Goal: Information Seeking & Learning: Learn about a topic

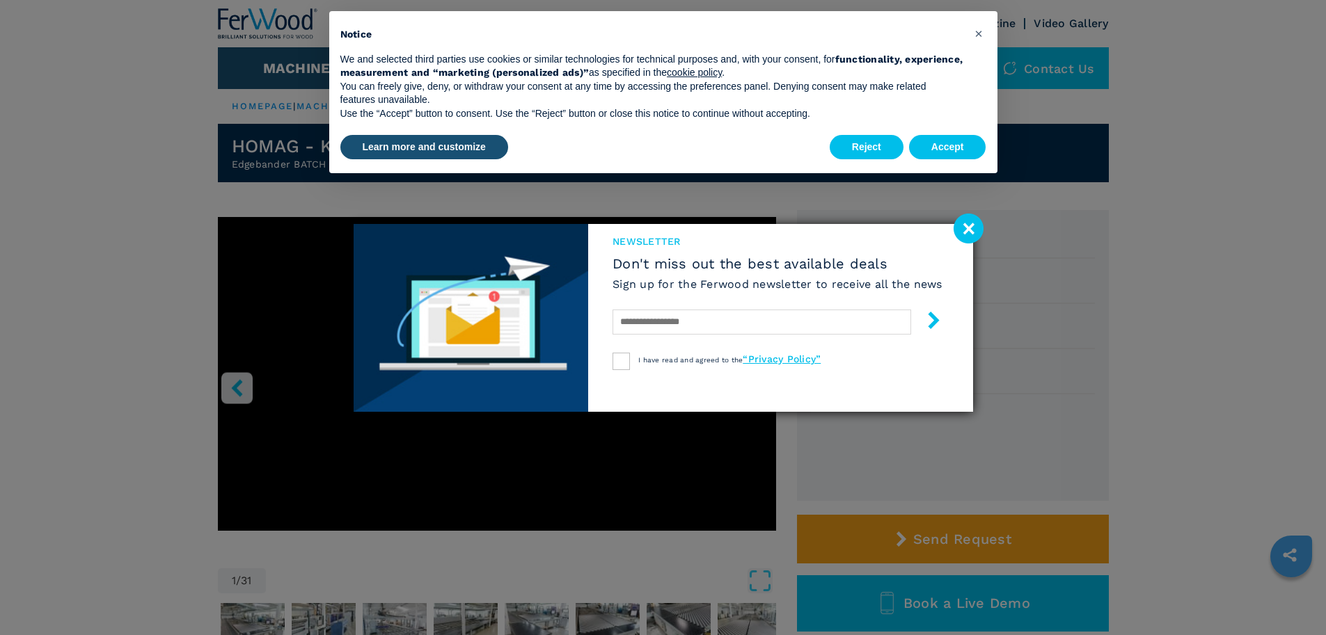
click at [969, 231] on image at bounding box center [968, 229] width 30 height 30
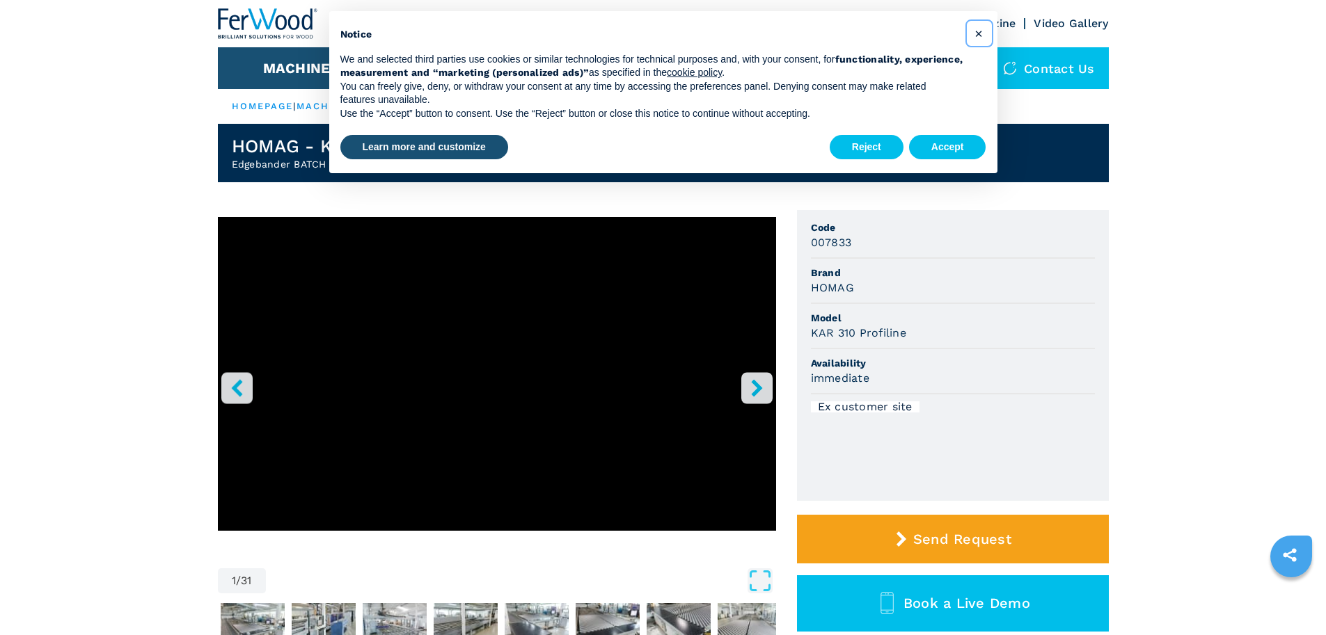
click at [980, 33] on span "×" at bounding box center [978, 33] width 8 height 17
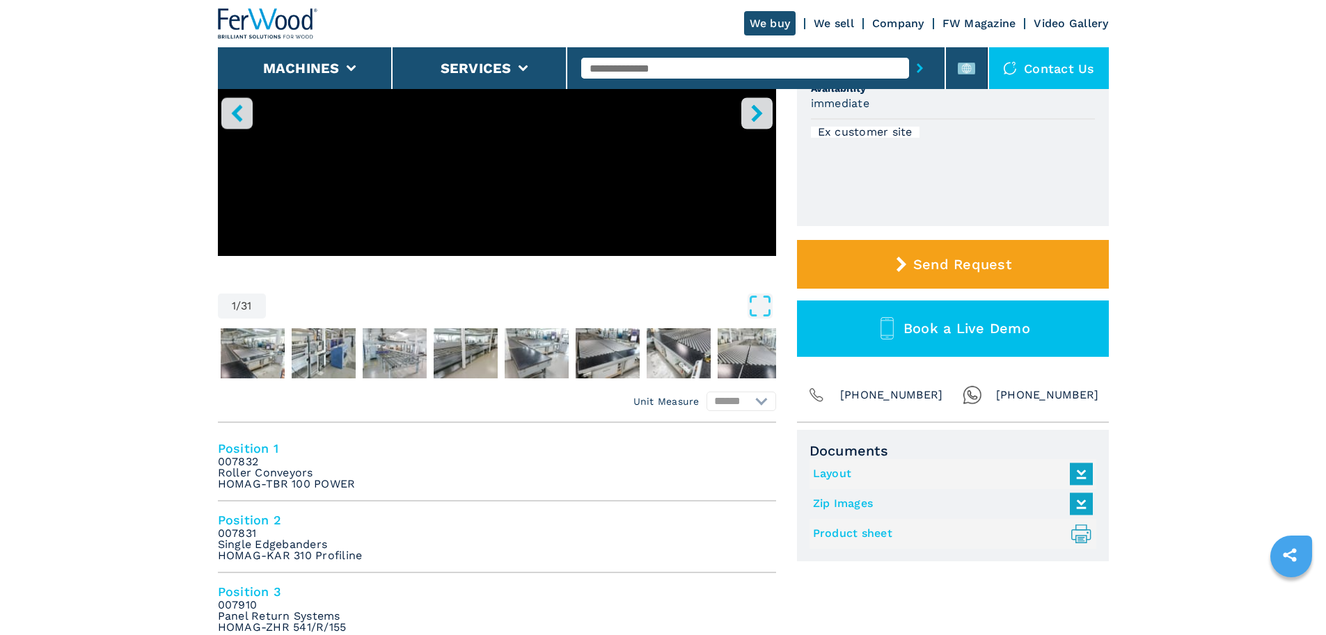
scroll to position [278, 0]
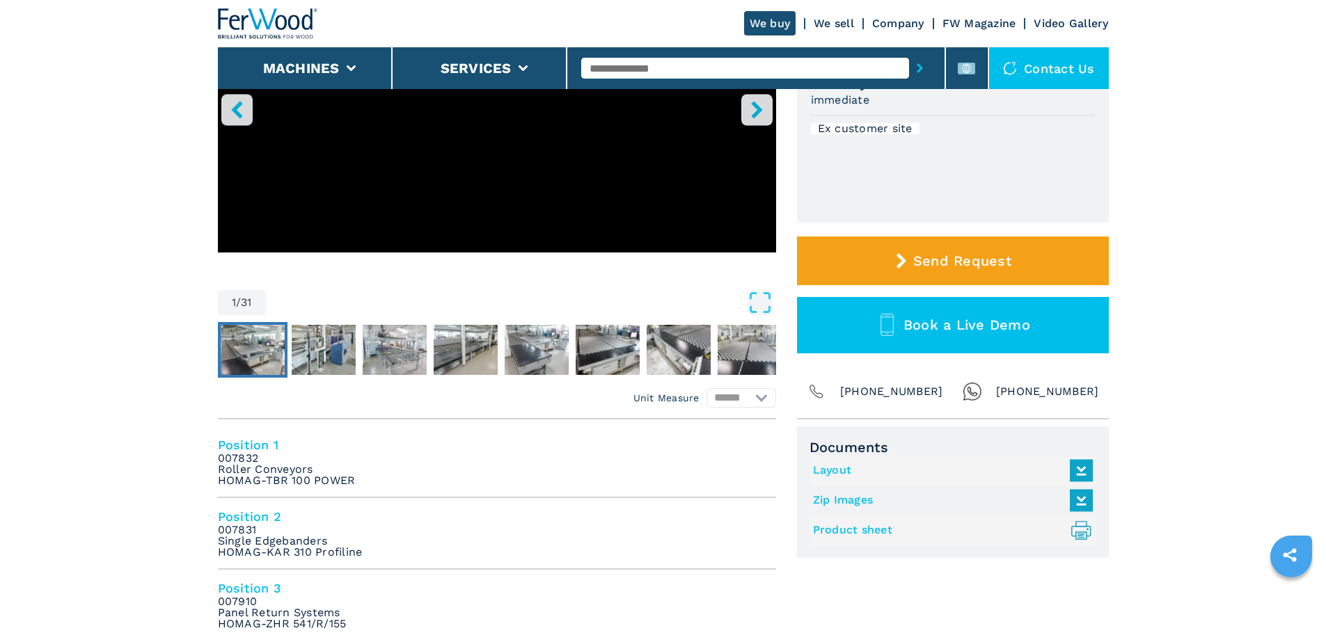
click at [237, 349] on img "Go to Slide 2" at bounding box center [253, 350] width 64 height 50
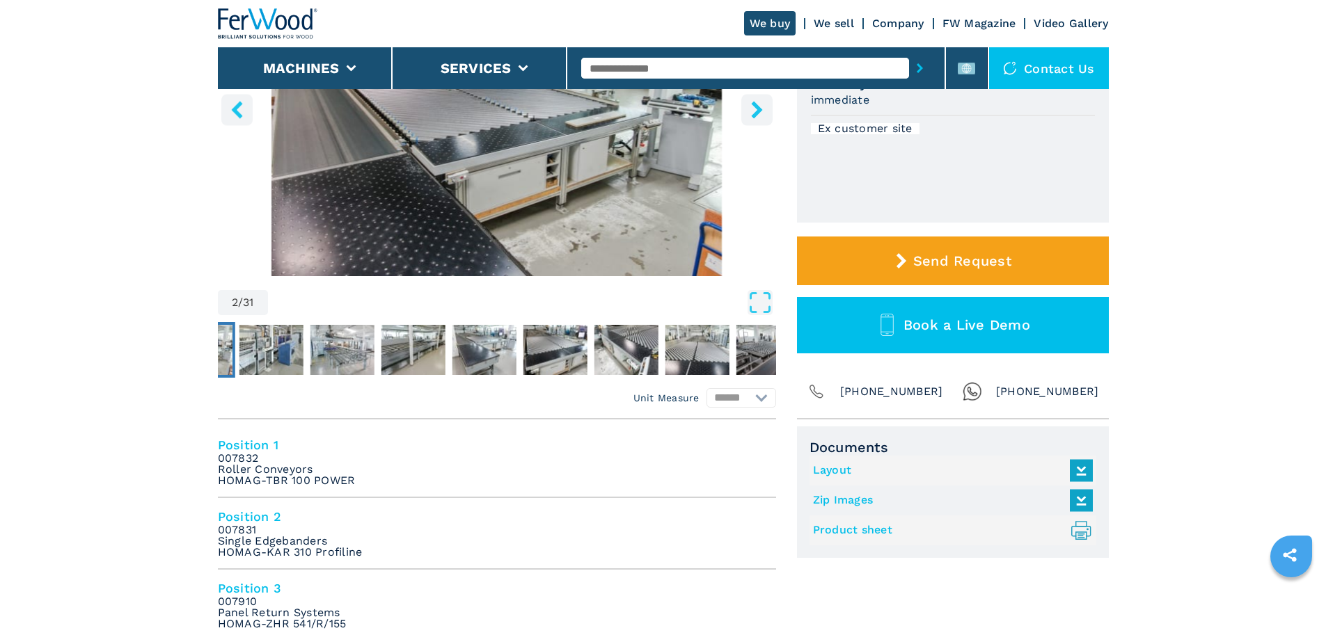
click at [752, 113] on icon "right-button" at bounding box center [756, 109] width 17 height 17
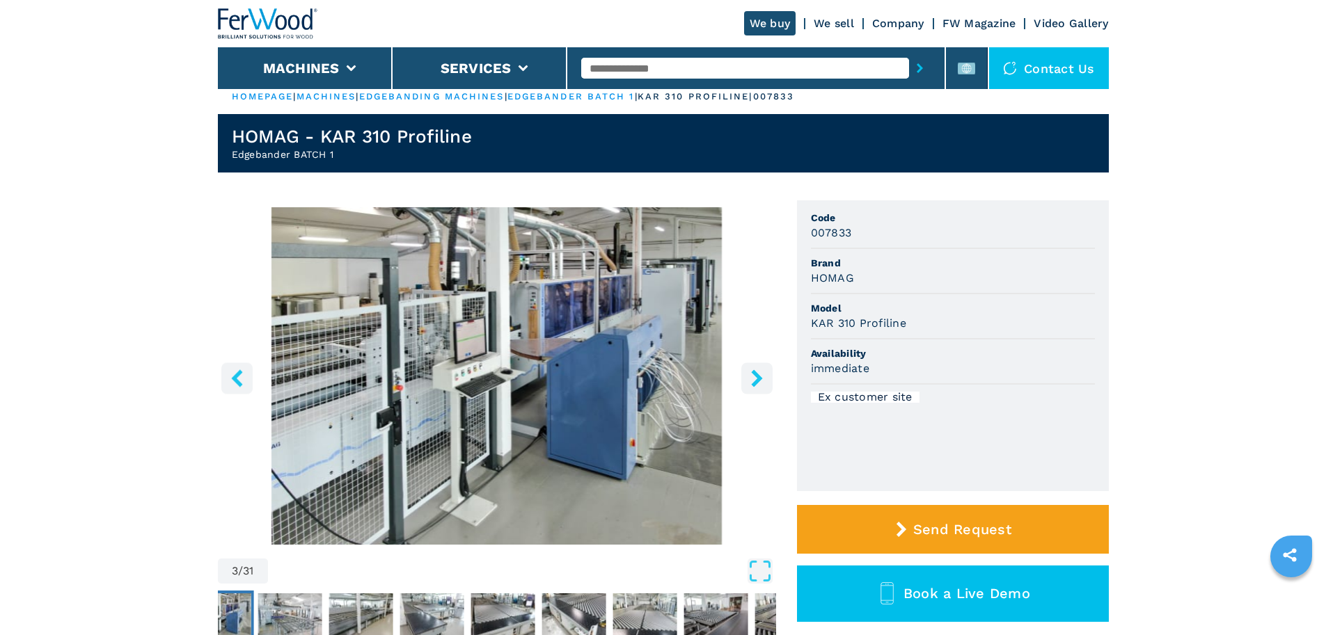
scroll to position [0, 0]
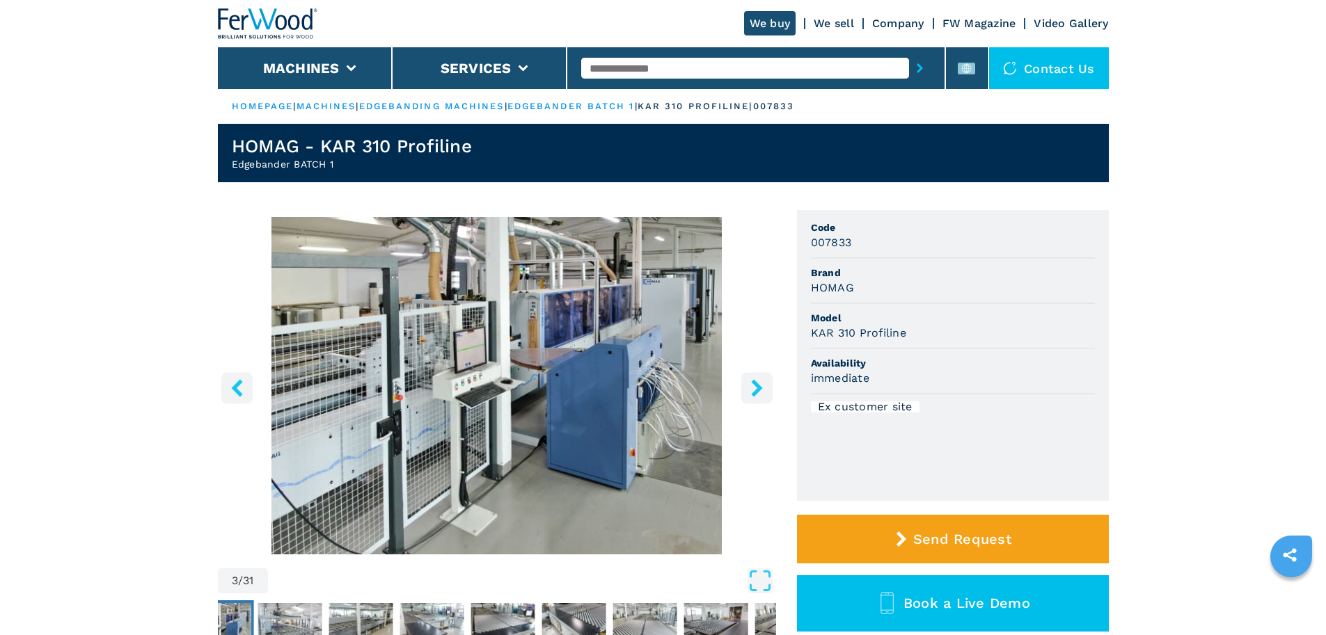
click at [240, 397] on button "left-button" at bounding box center [236, 387] width 31 height 31
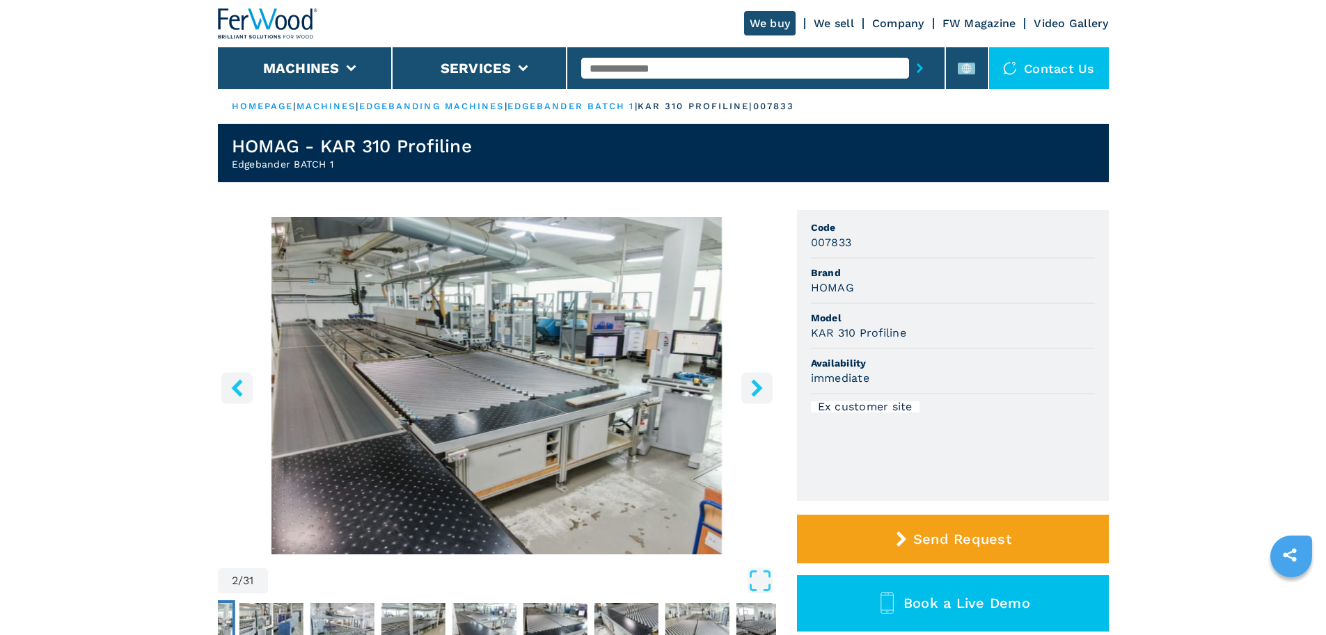
click at [752, 383] on icon "right-button" at bounding box center [756, 387] width 17 height 17
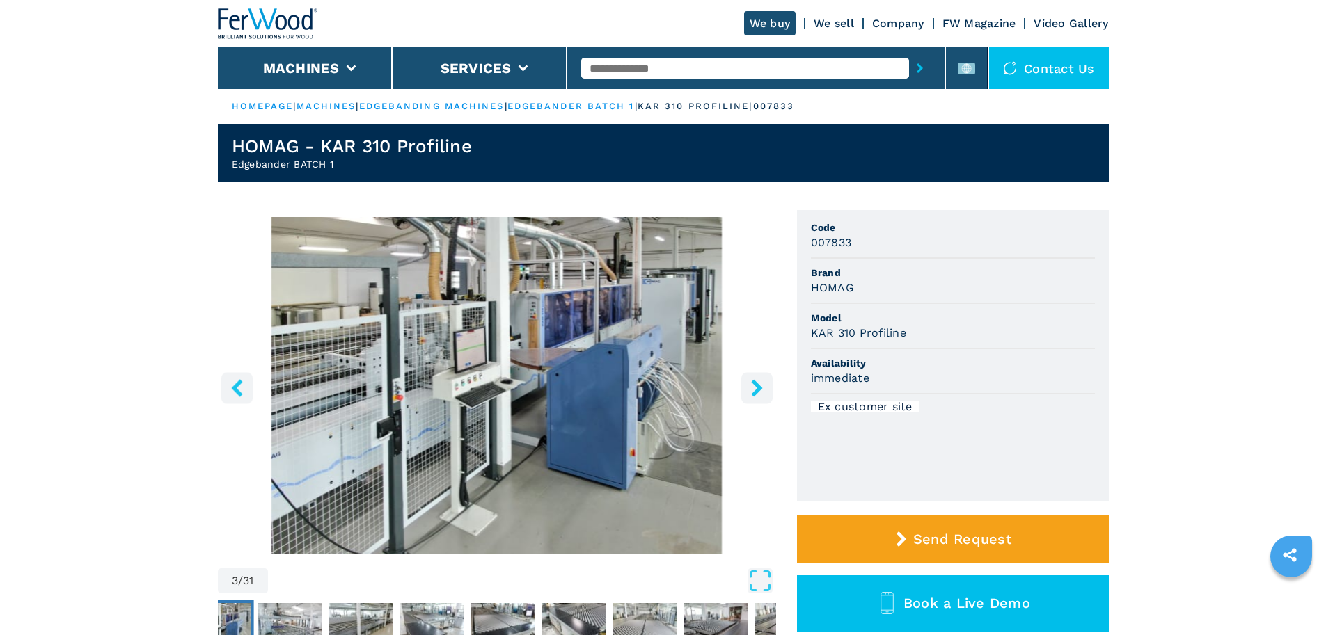
click at [755, 390] on icon "right-button" at bounding box center [756, 387] width 17 height 17
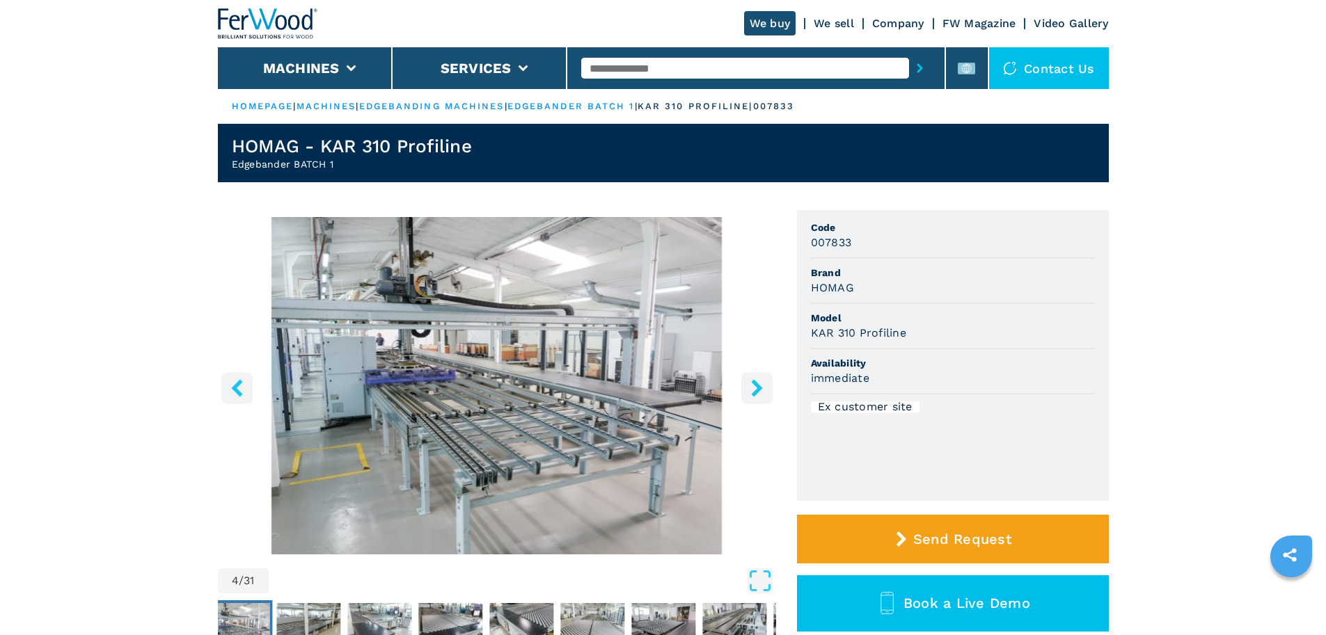
click at [759, 388] on icon "right-button" at bounding box center [756, 387] width 11 height 17
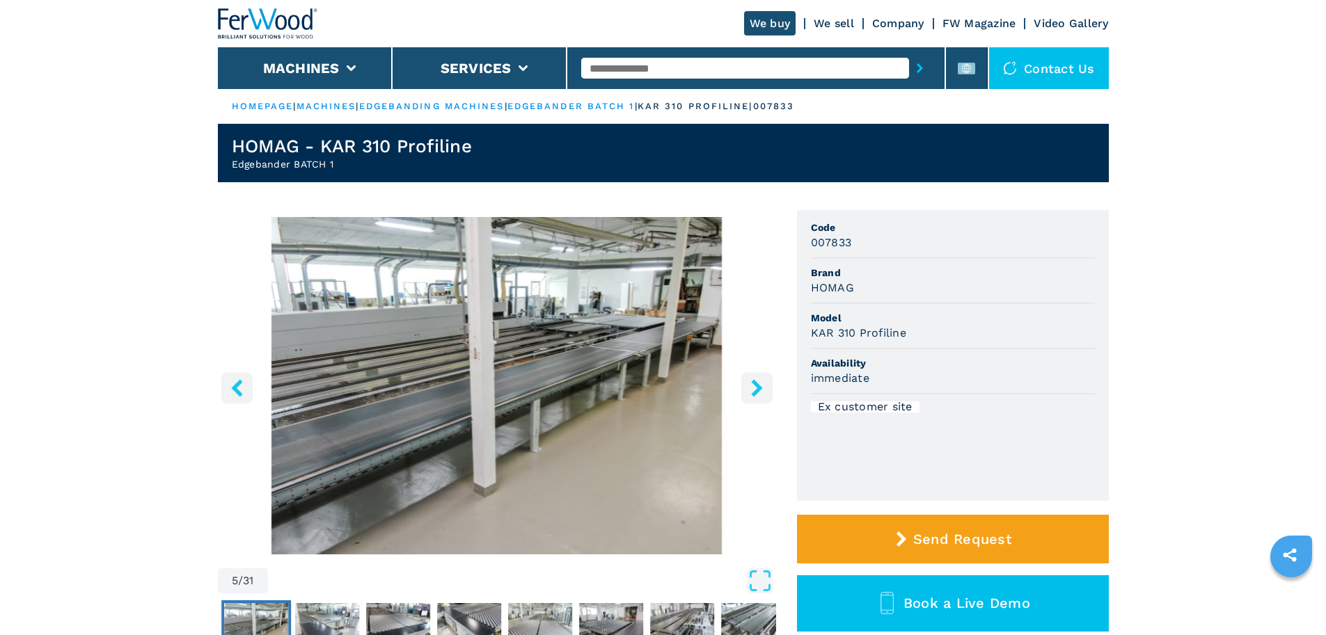
click at [759, 388] on icon "right-button" at bounding box center [756, 387] width 11 height 17
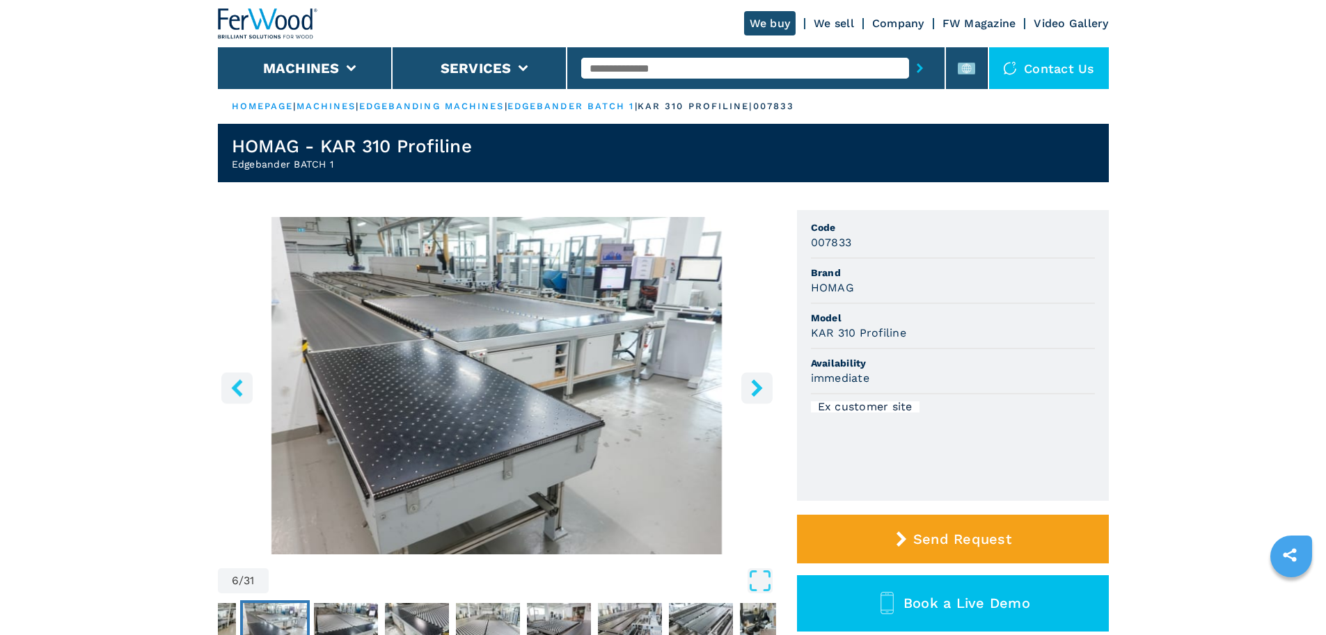
click at [757, 388] on icon "right-button" at bounding box center [756, 387] width 11 height 17
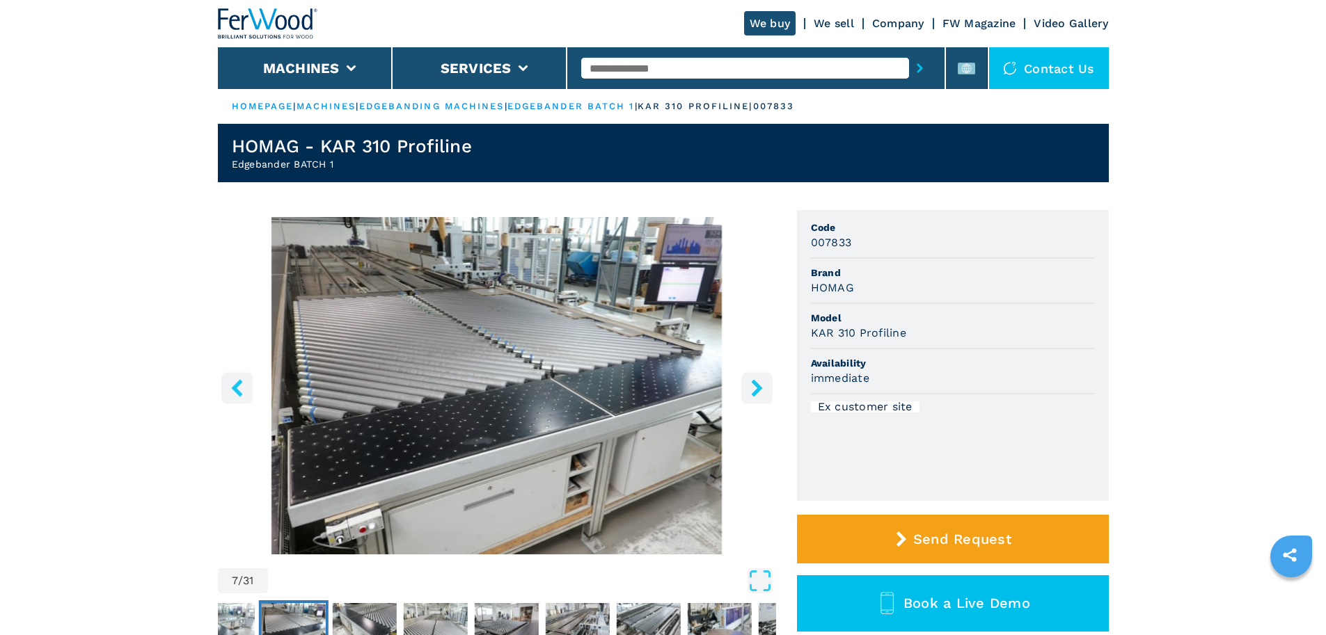
click at [757, 388] on icon "right-button" at bounding box center [756, 387] width 11 height 17
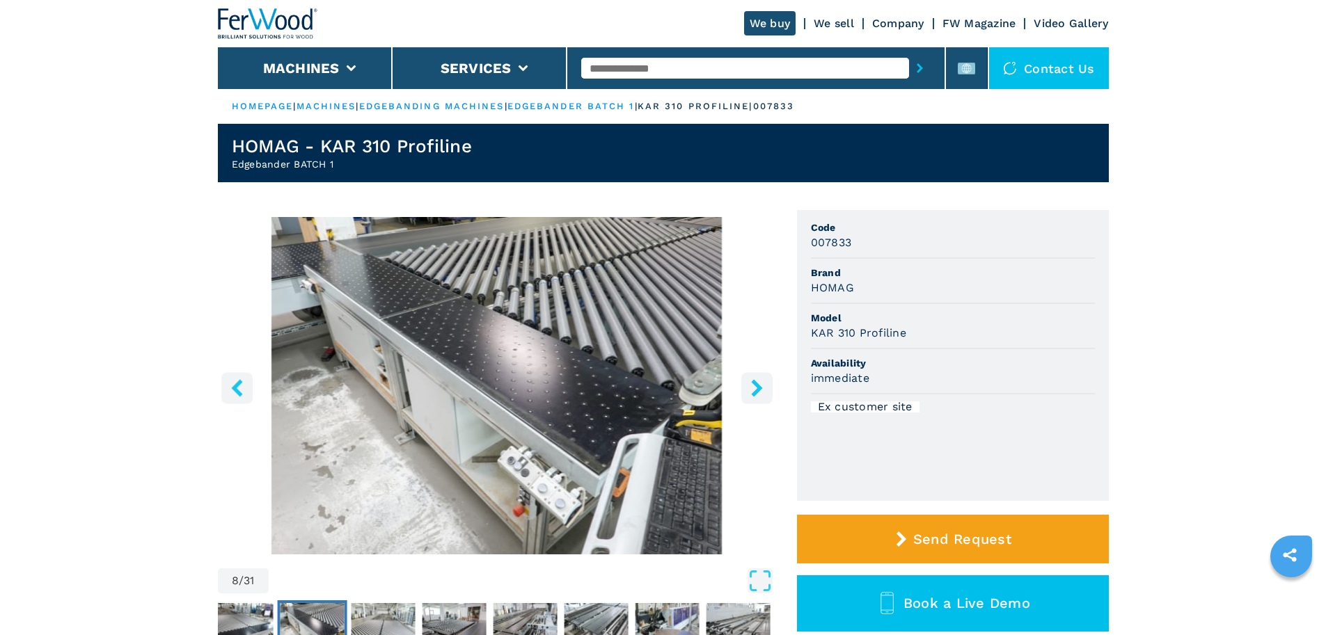
click at [757, 388] on icon "right-button" at bounding box center [756, 387] width 11 height 17
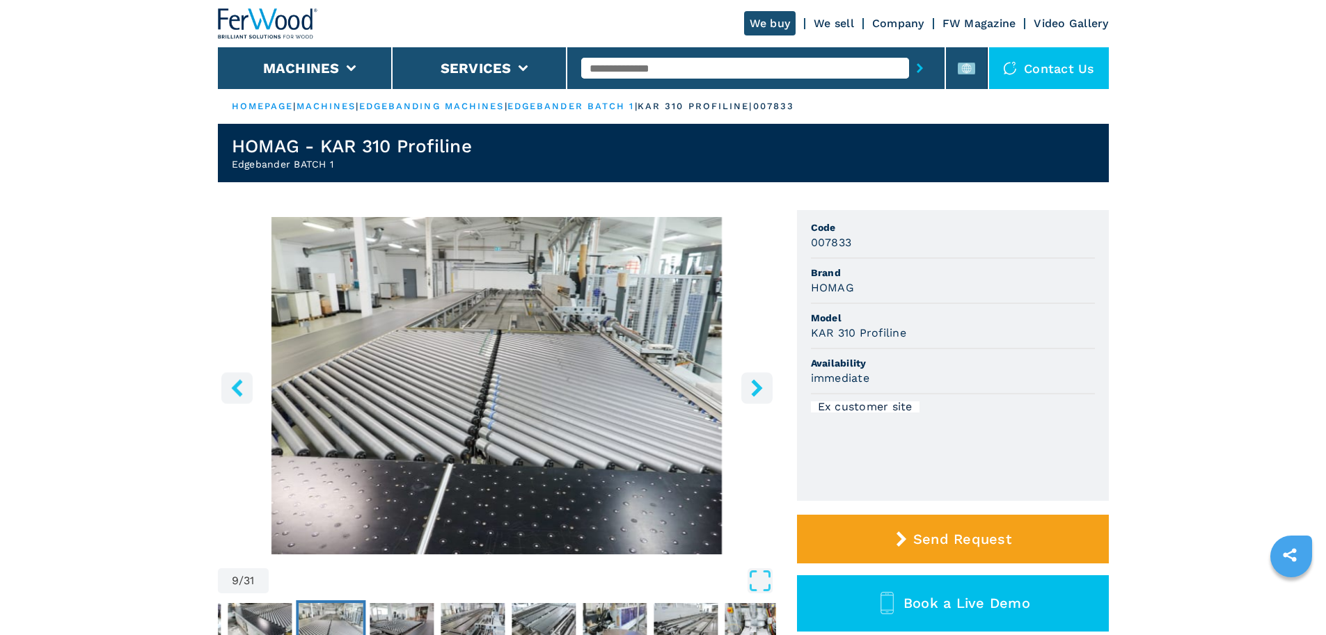
click at [757, 388] on icon "right-button" at bounding box center [756, 387] width 11 height 17
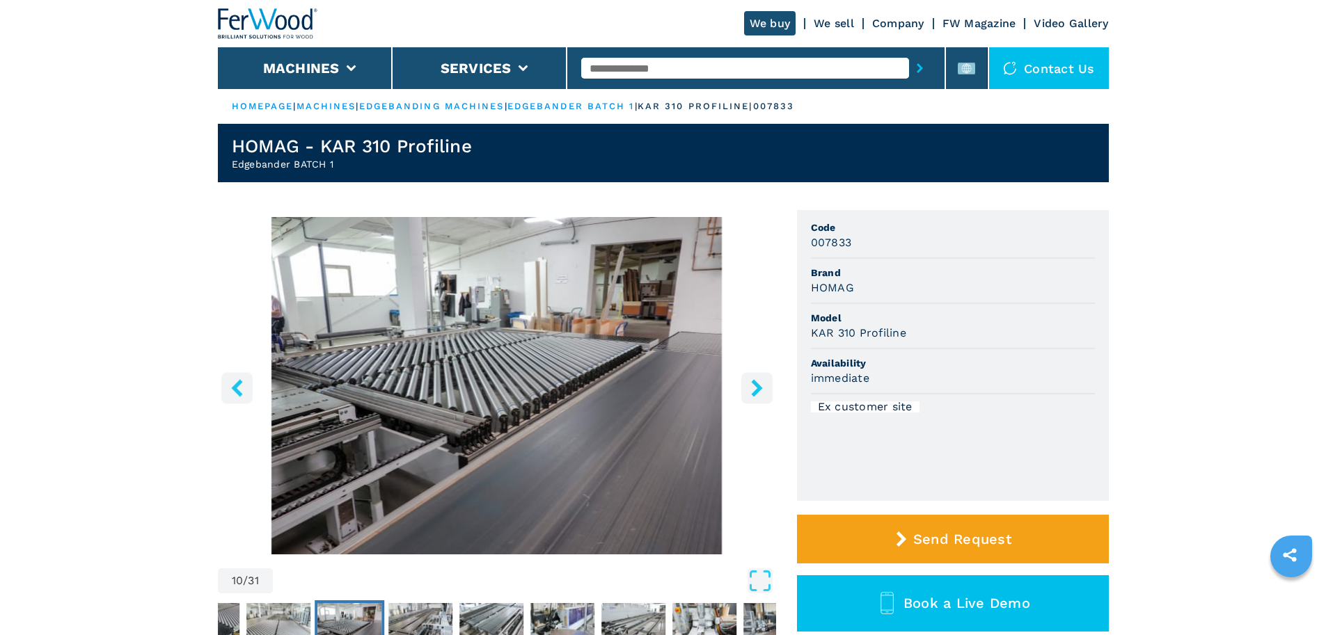
click at [757, 388] on icon "right-button" at bounding box center [756, 387] width 11 height 17
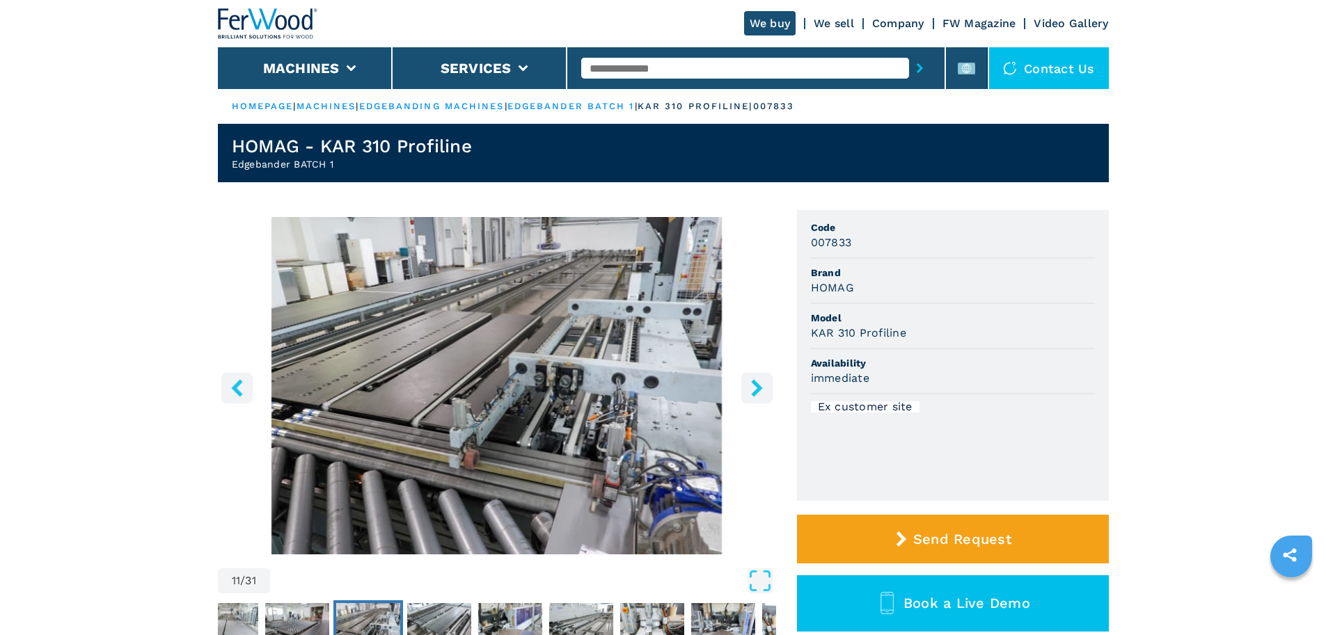
click at [757, 388] on icon "right-button" at bounding box center [756, 387] width 11 height 17
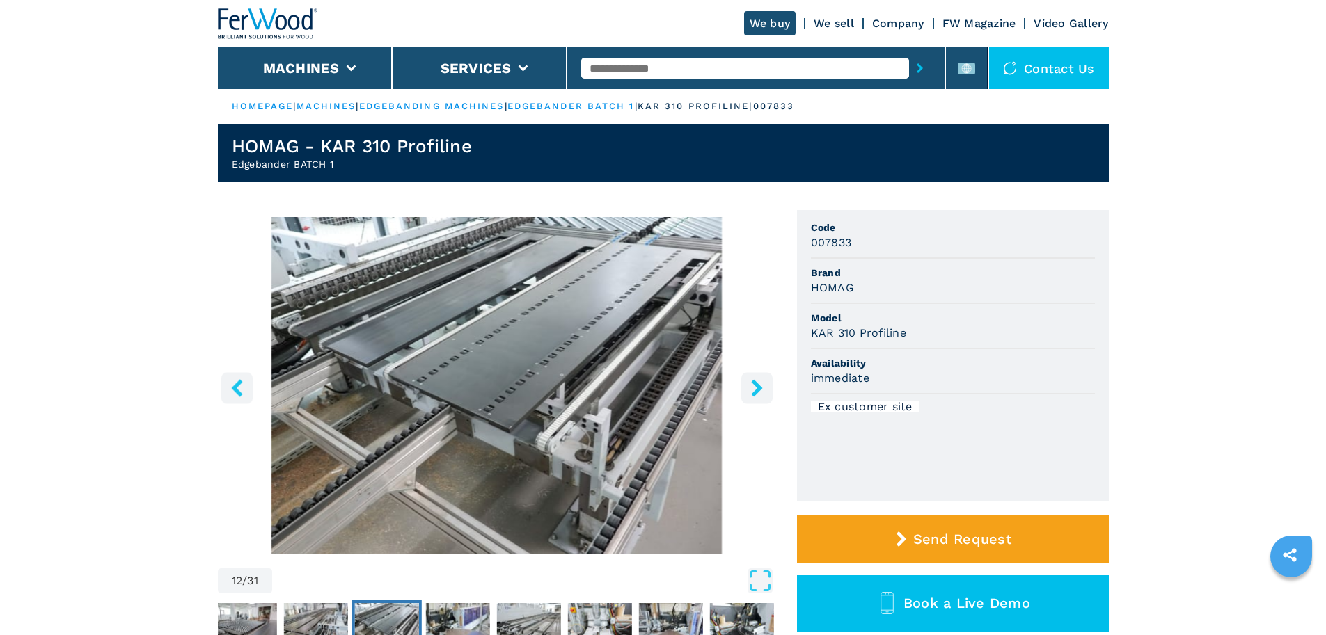
click at [757, 388] on icon "right-button" at bounding box center [756, 387] width 11 height 17
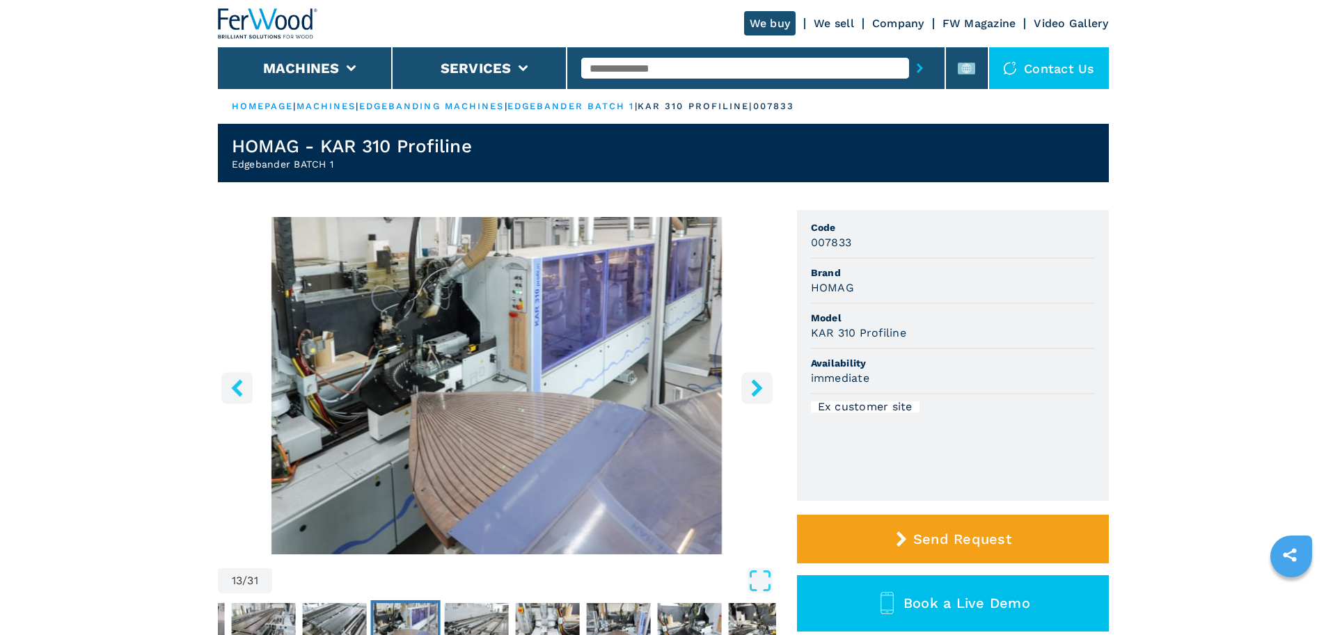
click at [756, 388] on icon "right-button" at bounding box center [756, 387] width 17 height 17
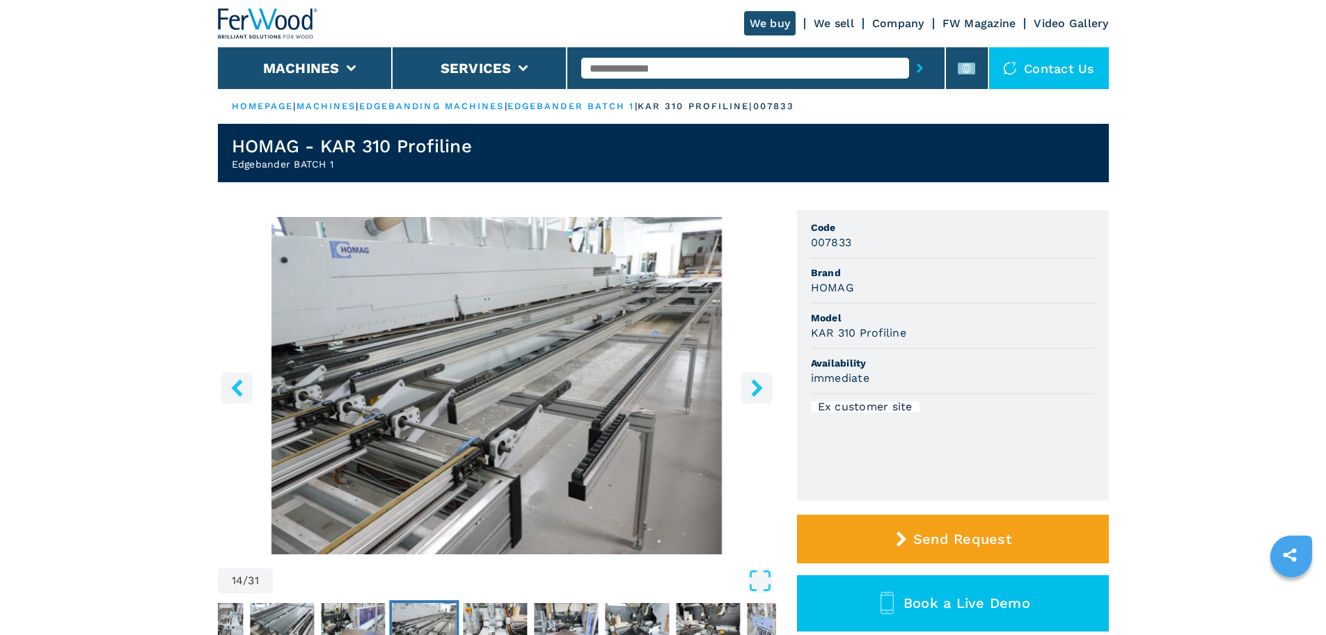
click at [756, 388] on icon "right-button" at bounding box center [756, 387] width 17 height 17
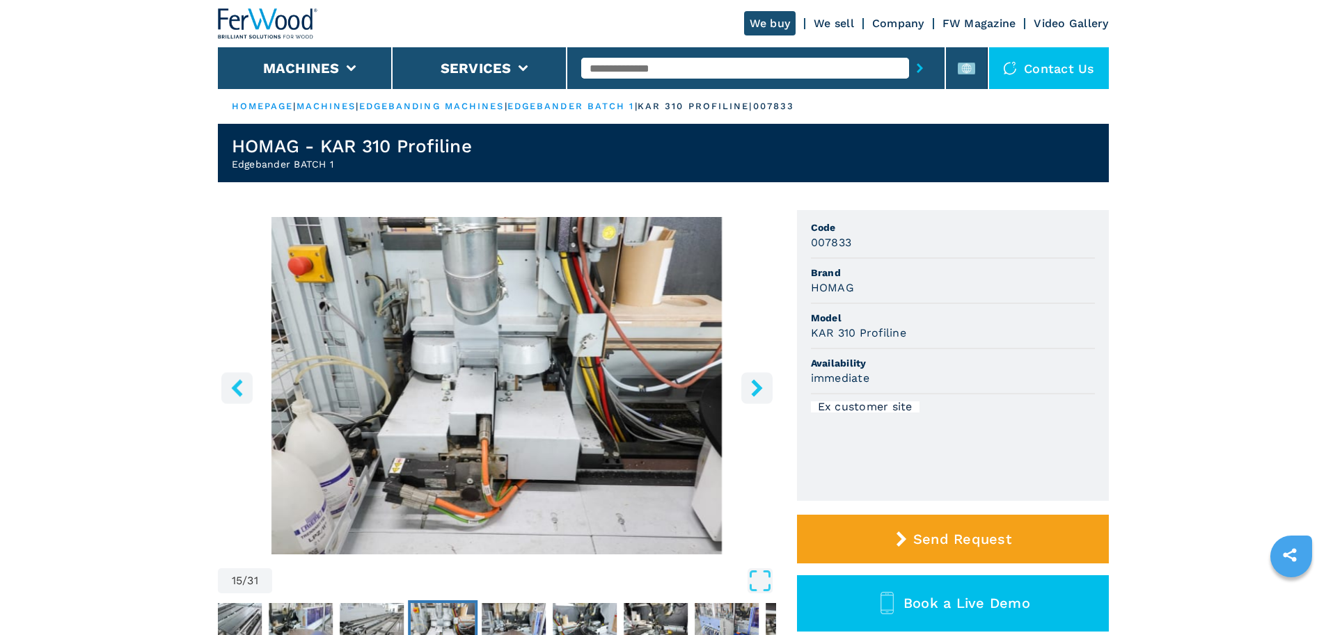
click at [756, 388] on icon "right-button" at bounding box center [756, 387] width 17 height 17
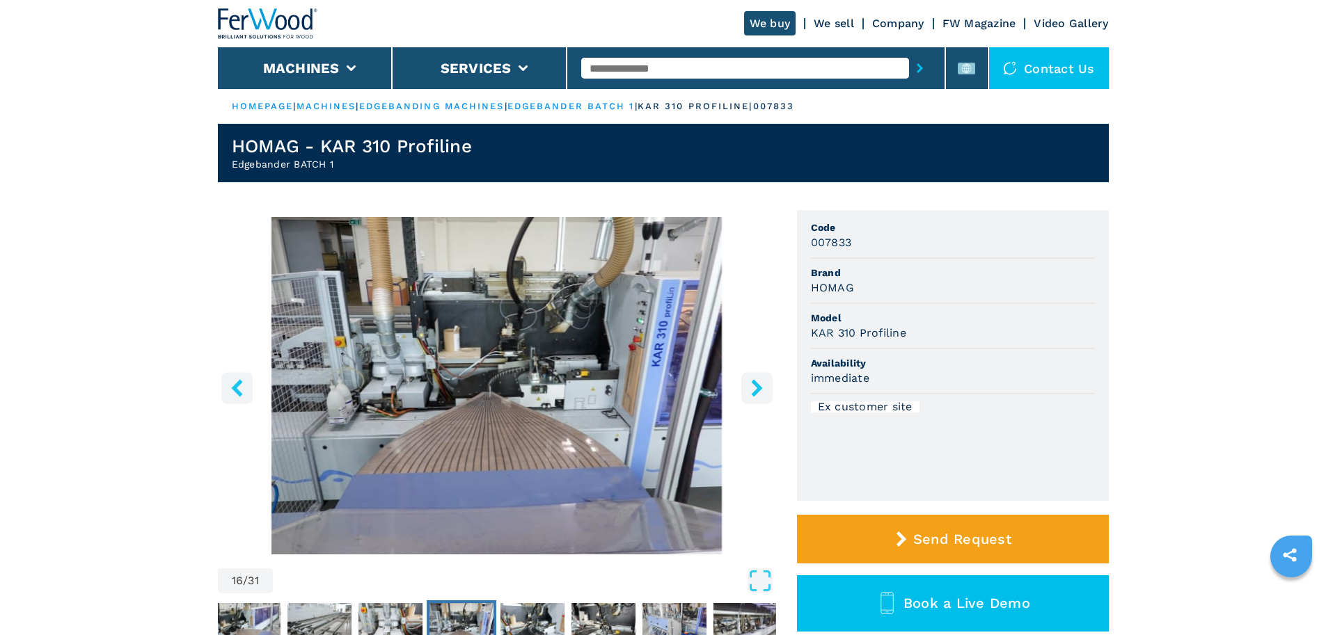
click at [756, 388] on icon "right-button" at bounding box center [756, 387] width 17 height 17
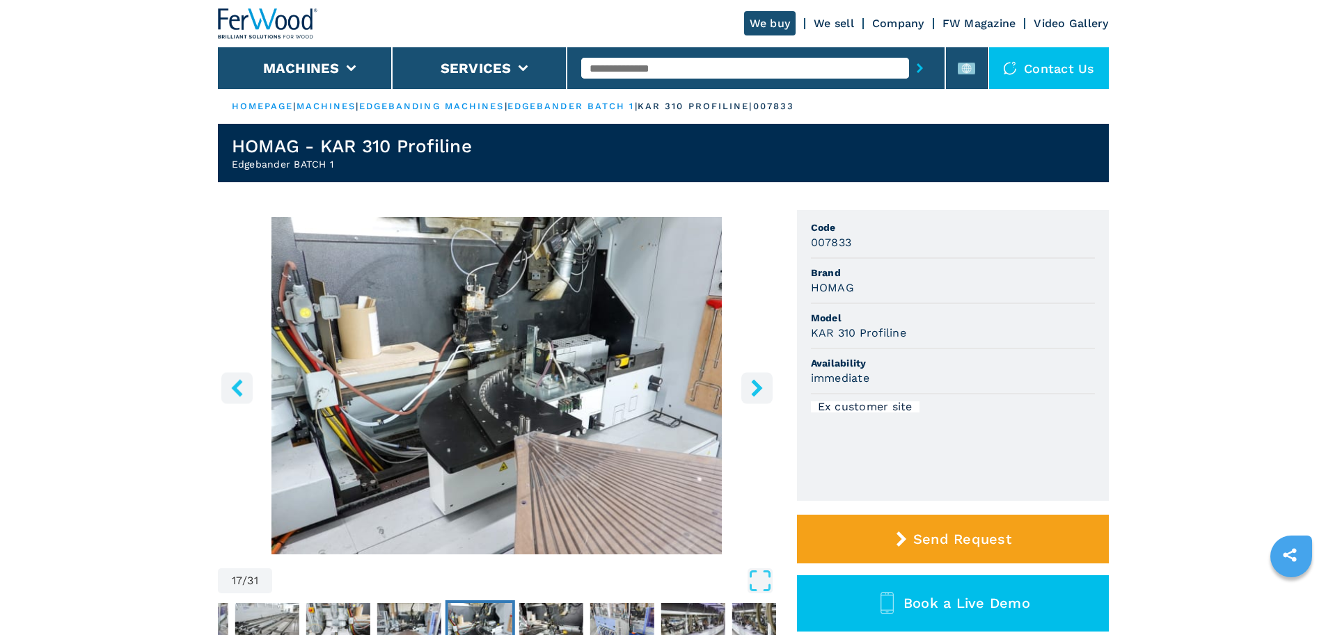
click at [756, 388] on icon "right-button" at bounding box center [756, 387] width 17 height 17
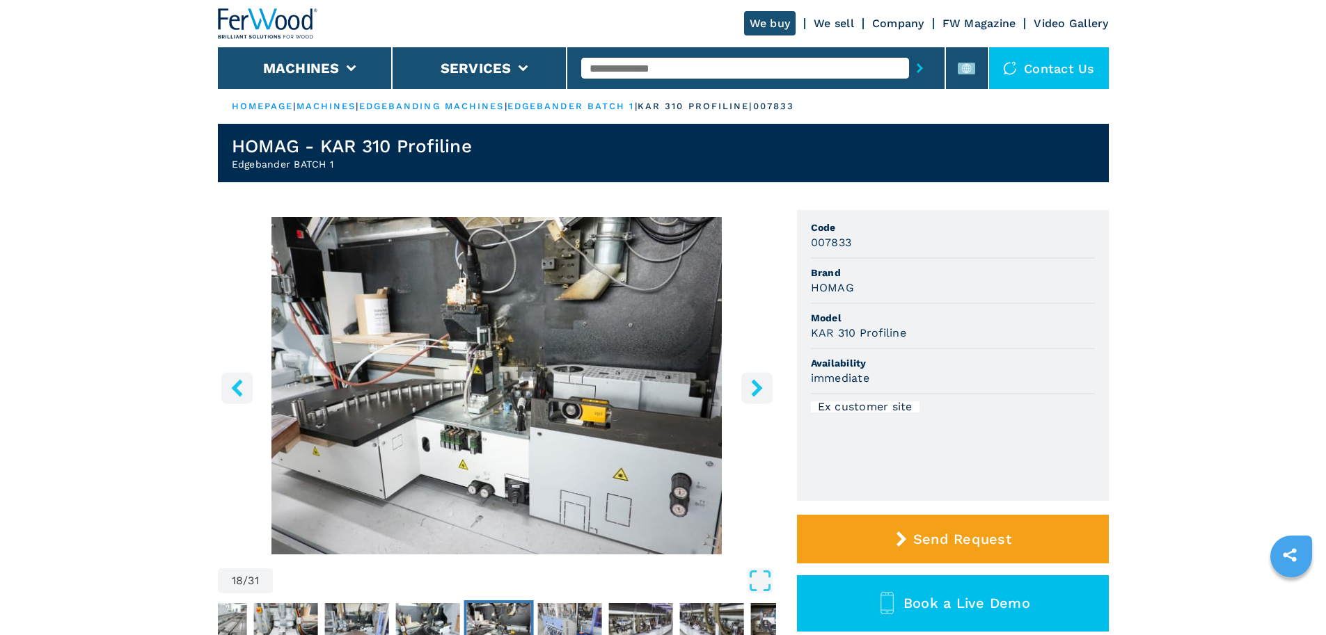
click at [756, 388] on icon "right-button" at bounding box center [756, 387] width 17 height 17
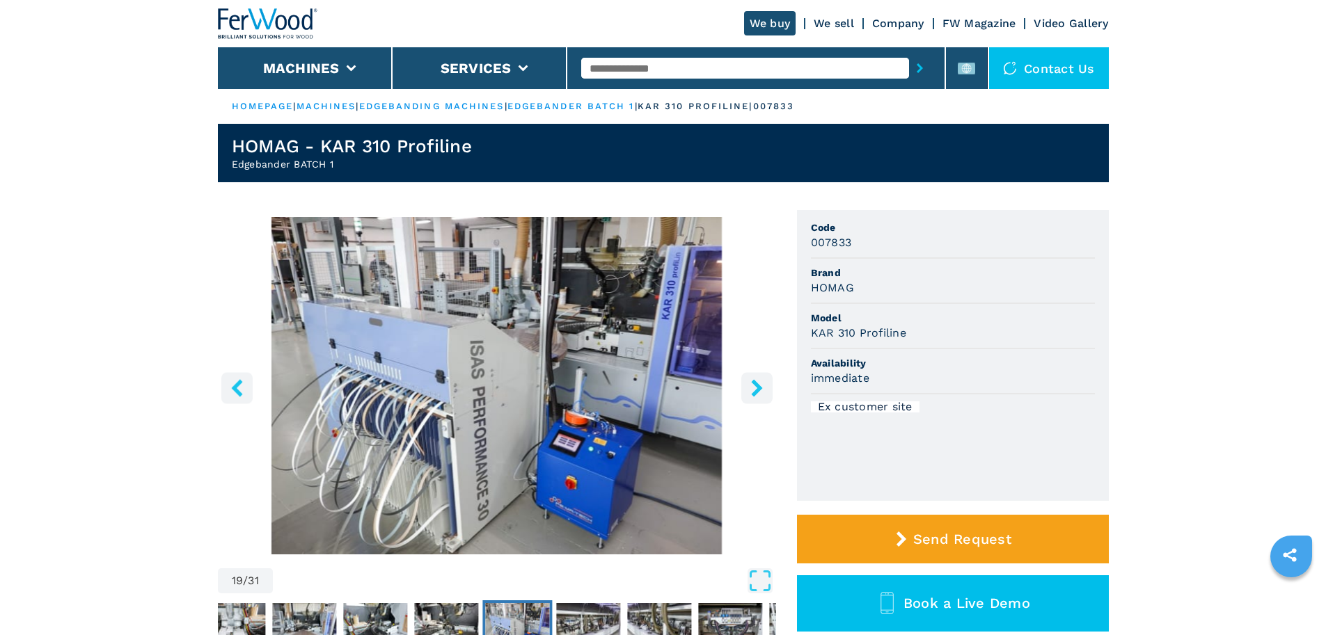
click at [756, 388] on icon "right-button" at bounding box center [756, 387] width 17 height 17
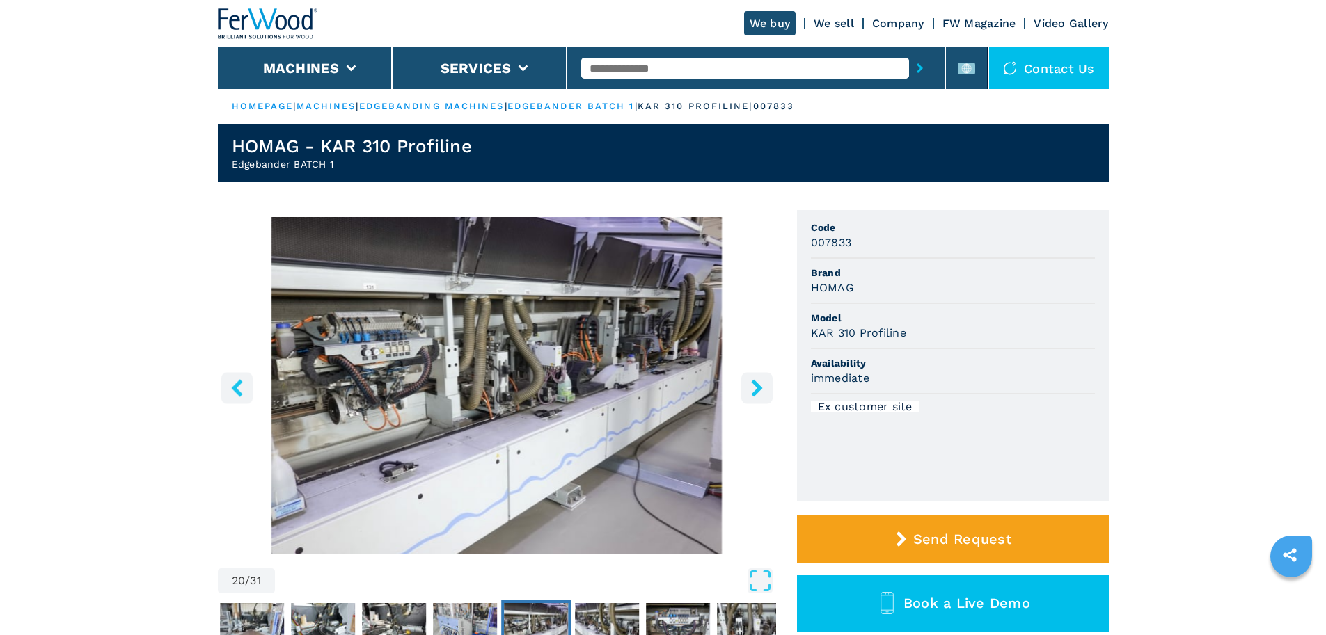
click at [756, 388] on icon "right-button" at bounding box center [756, 387] width 17 height 17
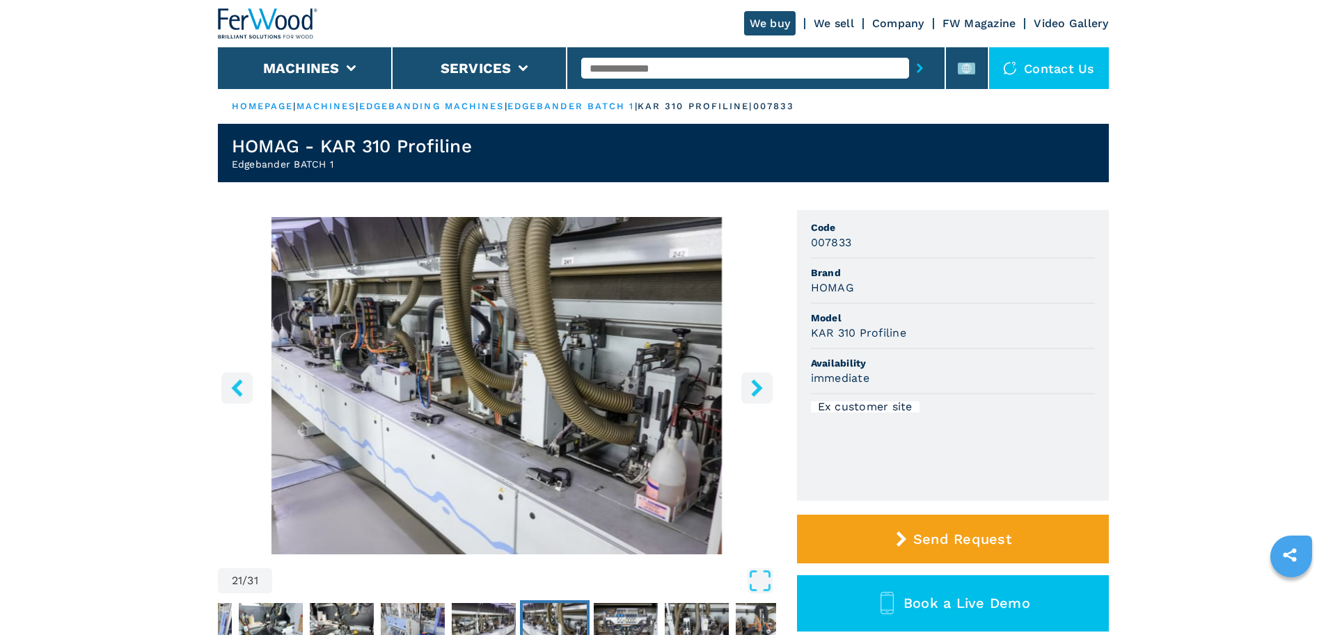
click at [756, 388] on icon "right-button" at bounding box center [756, 387] width 17 height 17
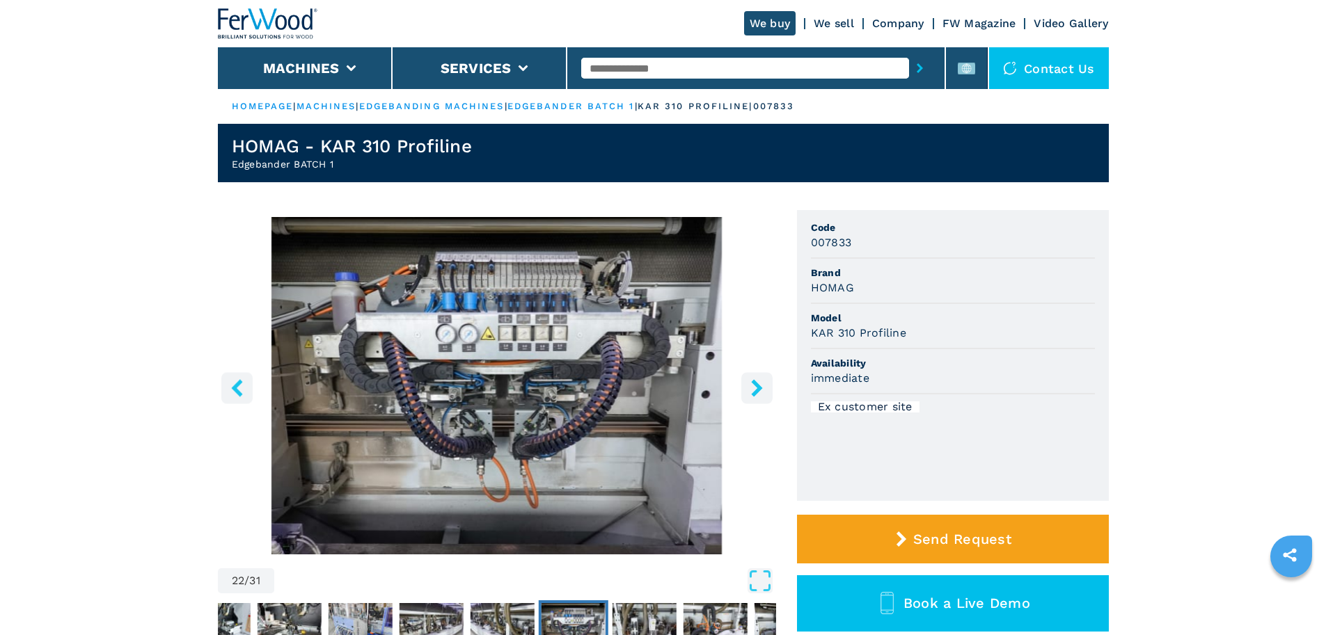
click at [756, 388] on icon "right-button" at bounding box center [756, 387] width 17 height 17
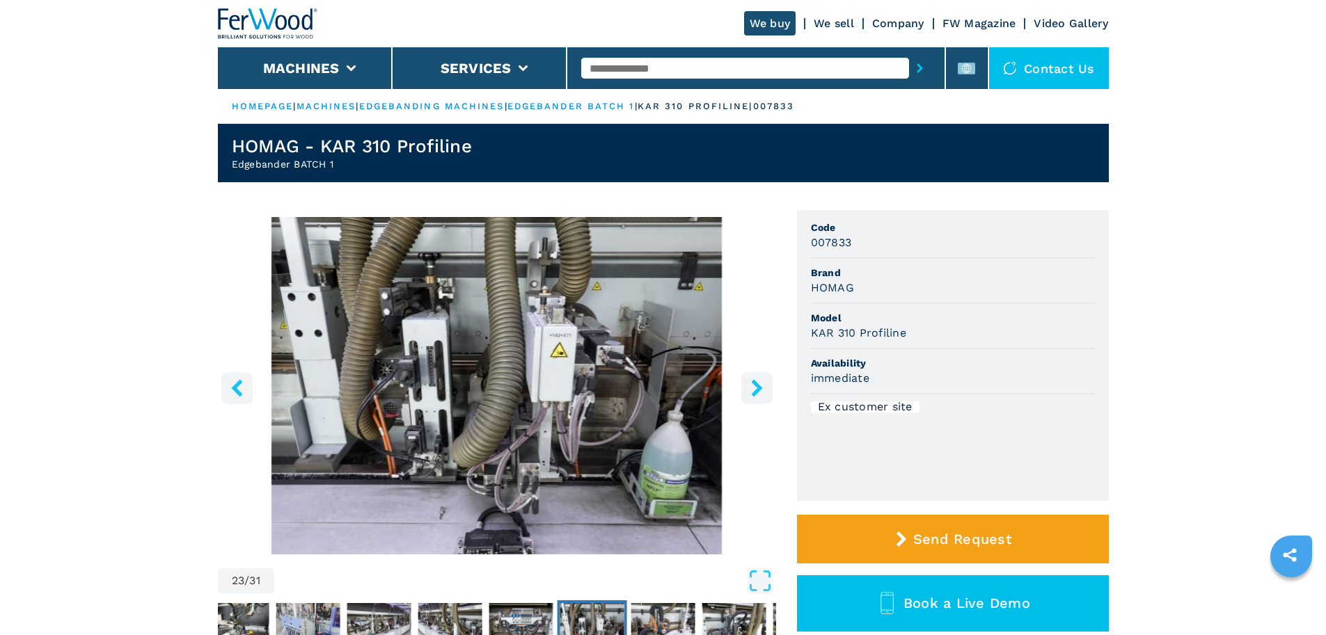
click at [756, 388] on icon "right-button" at bounding box center [756, 387] width 17 height 17
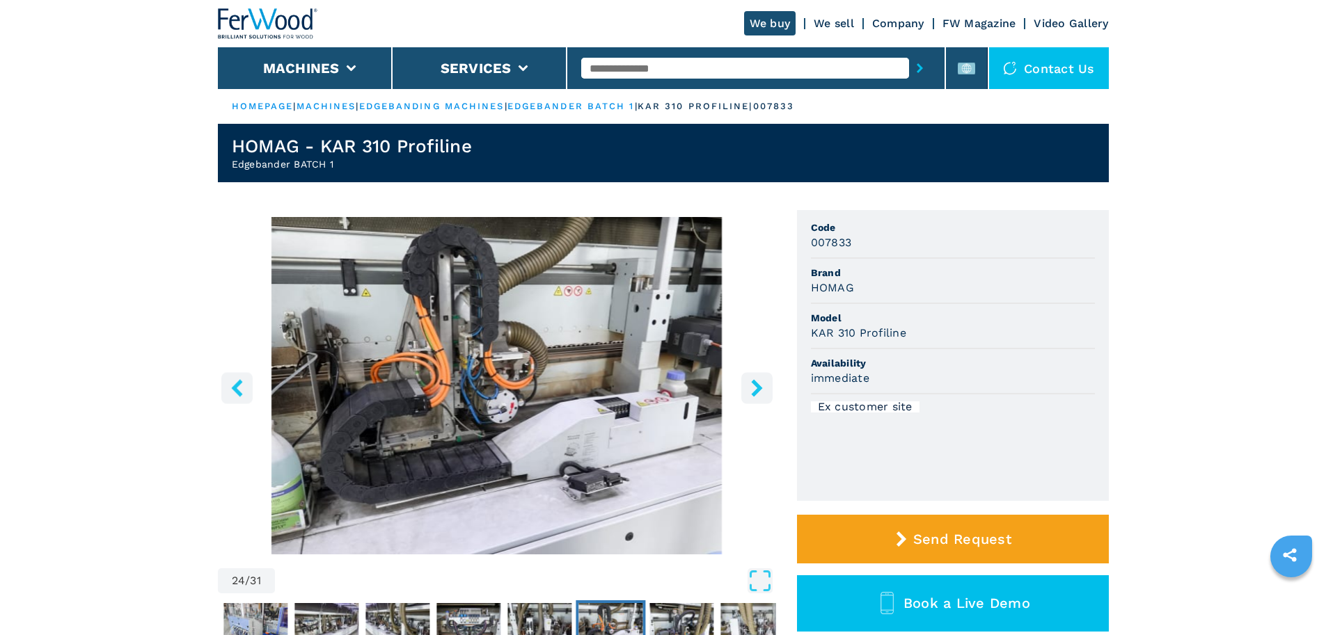
click at [756, 388] on icon "right-button" at bounding box center [756, 387] width 17 height 17
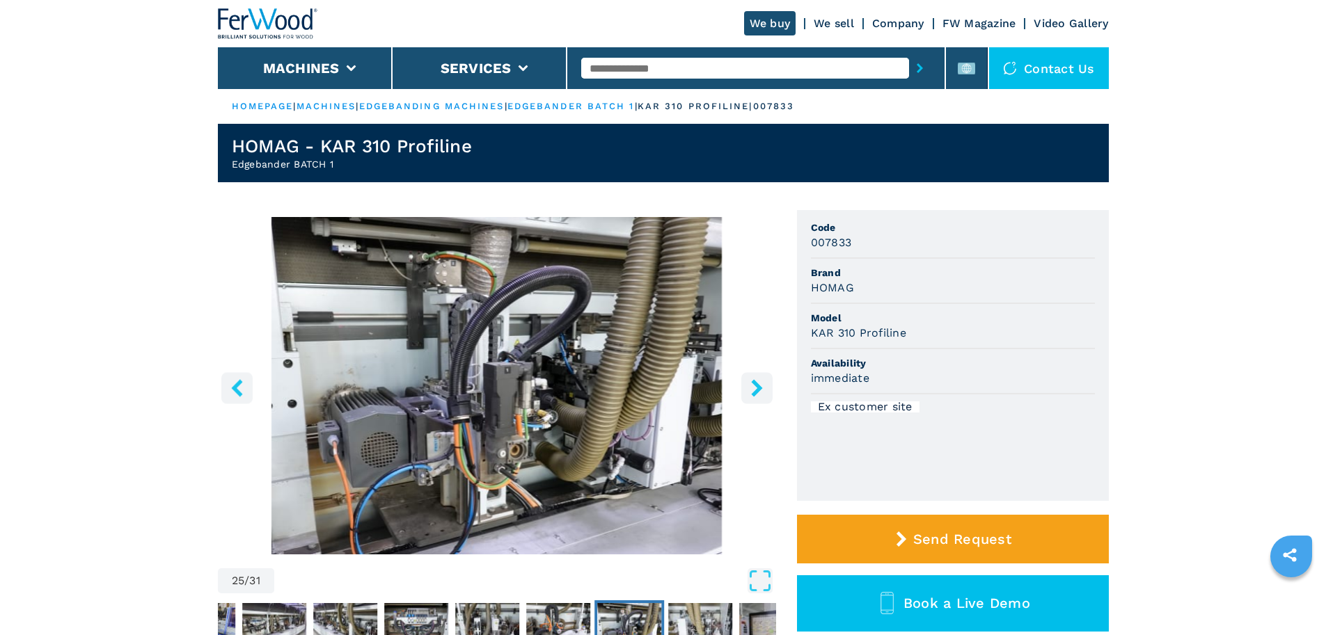
click at [756, 388] on icon "right-button" at bounding box center [756, 387] width 17 height 17
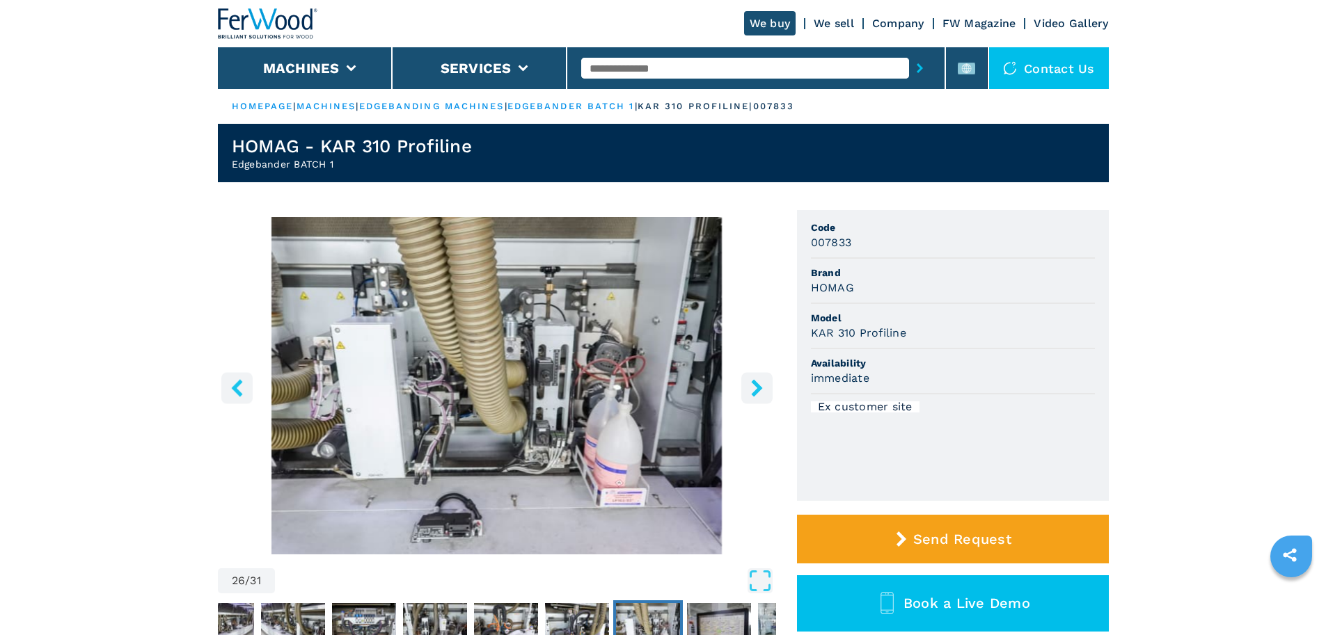
click at [756, 388] on icon "right-button" at bounding box center [756, 387] width 17 height 17
